Goal: Information Seeking & Learning: Learn about a topic

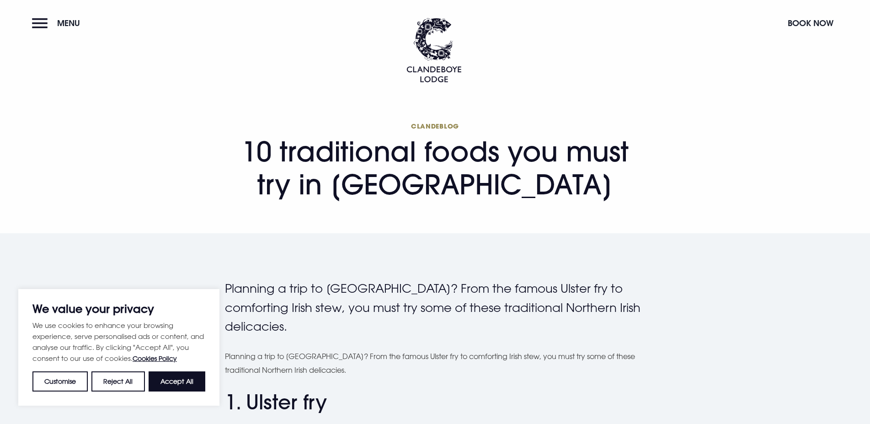
drag, startPoint x: 250, startPoint y: 145, endPoint x: 589, endPoint y: 174, distance: 339.6
click at [589, 174] on h1 "Clandeblog 10 traditional foods you must try in [GEOGRAPHIC_DATA]" at bounding box center [435, 161] width 421 height 79
drag, startPoint x: 244, startPoint y: 146, endPoint x: 613, endPoint y: 191, distance: 371.8
click at [613, 191] on h1 "Clandeblog 10 traditional foods you must try in [GEOGRAPHIC_DATA]" at bounding box center [435, 161] width 421 height 79
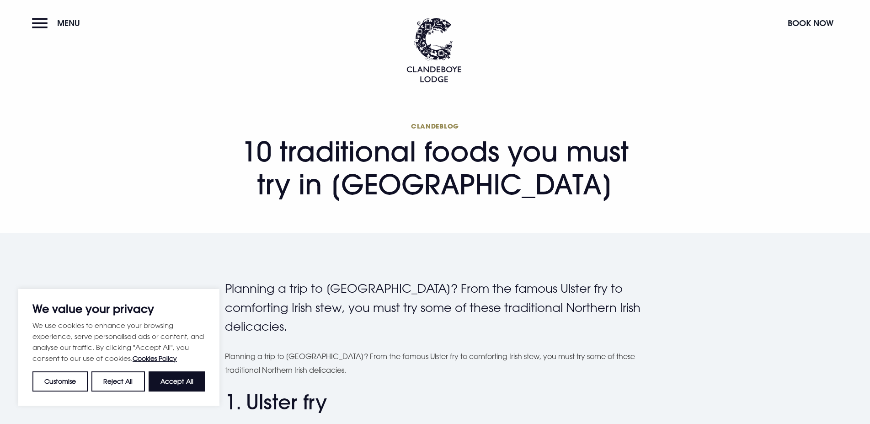
copy h1 "10 traditional foods you must try in [GEOGRAPHIC_DATA]"
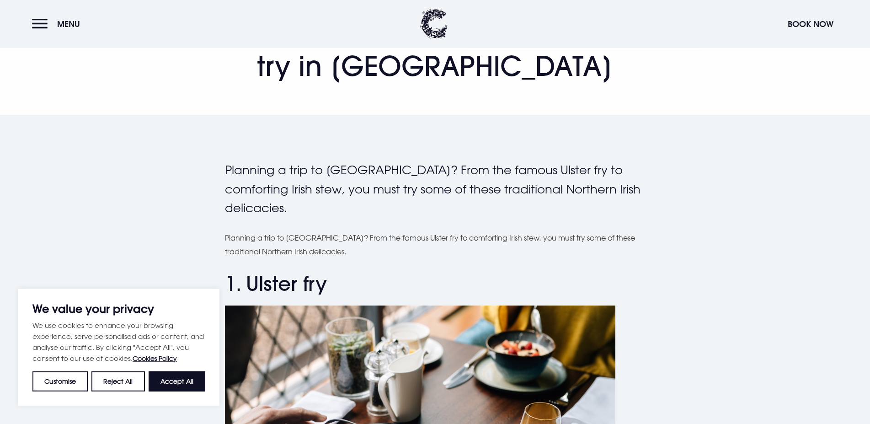
scroll to position [140, 0]
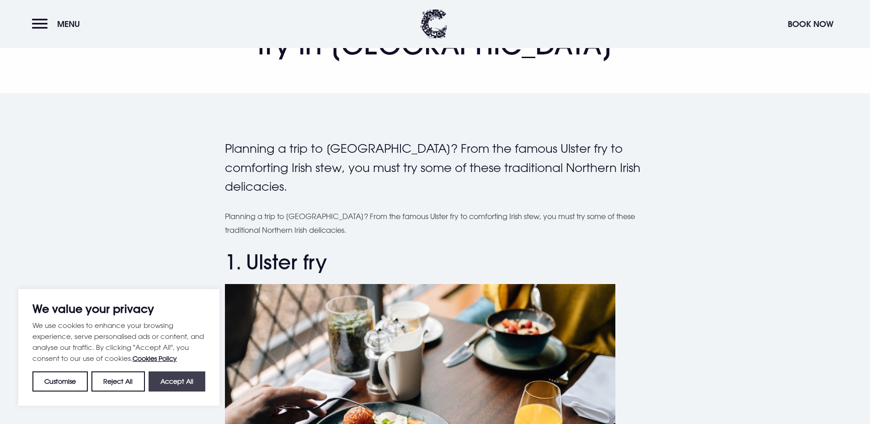
click at [175, 381] on button "Accept All" at bounding box center [177, 381] width 57 height 20
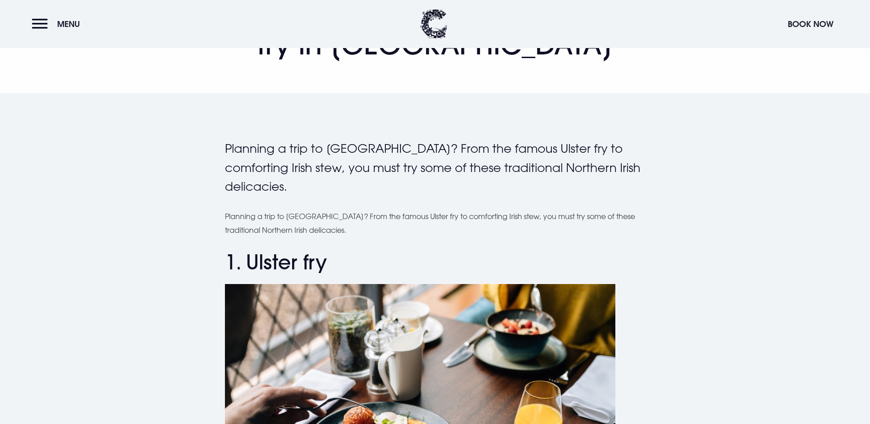
checkbox input "true"
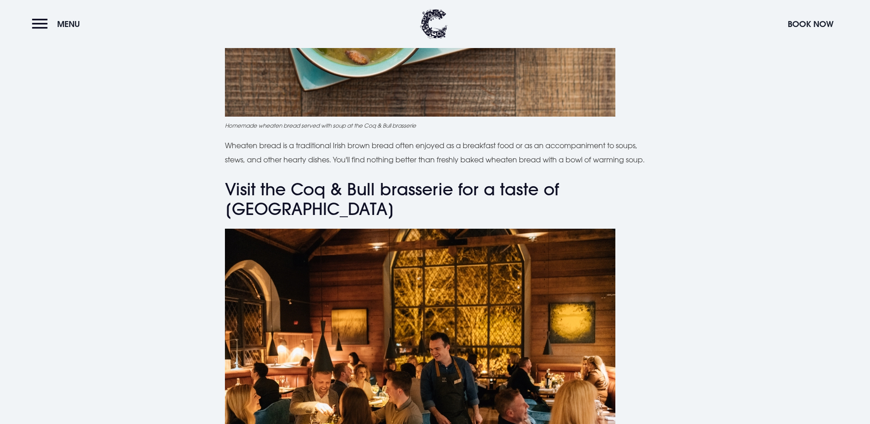
scroll to position [2799, 0]
